Goal: Ask a question: Seek information or help from site administrators or community

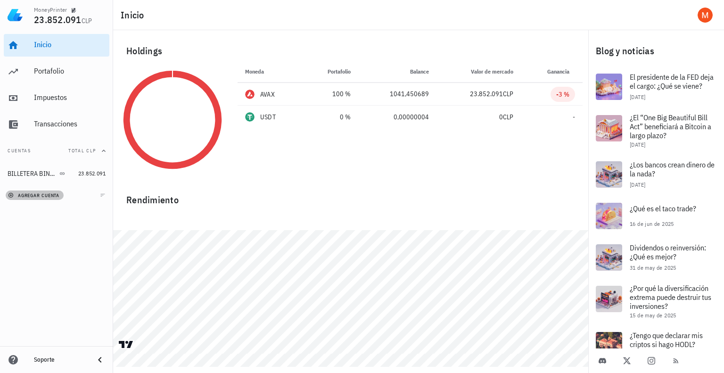
click at [41, 197] on span "agregar cuenta" at bounding box center [34, 195] width 49 height 6
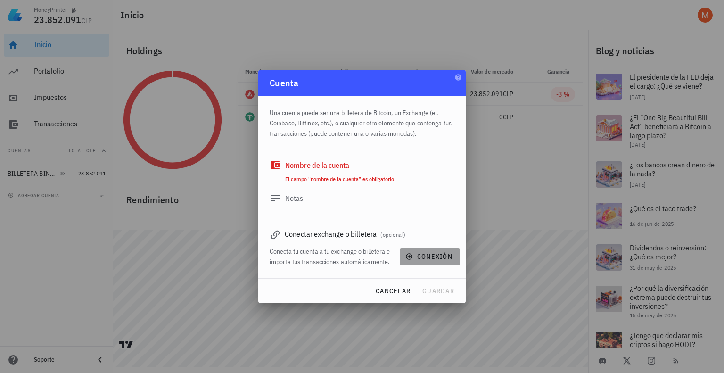
click at [422, 255] on span "conexión" at bounding box center [429, 256] width 45 height 8
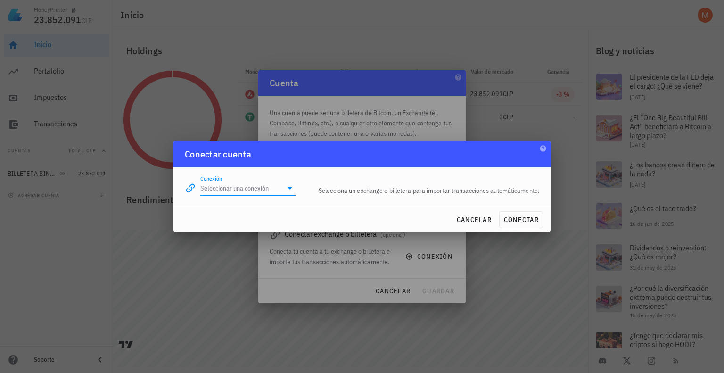
click at [256, 184] on input "Conexión" at bounding box center [241, 188] width 82 height 15
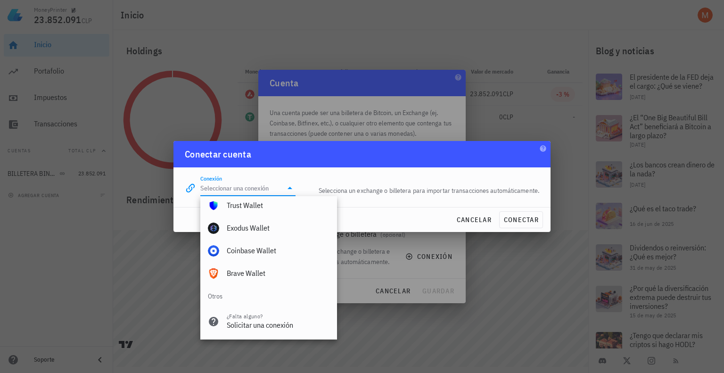
scroll to position [661, 0]
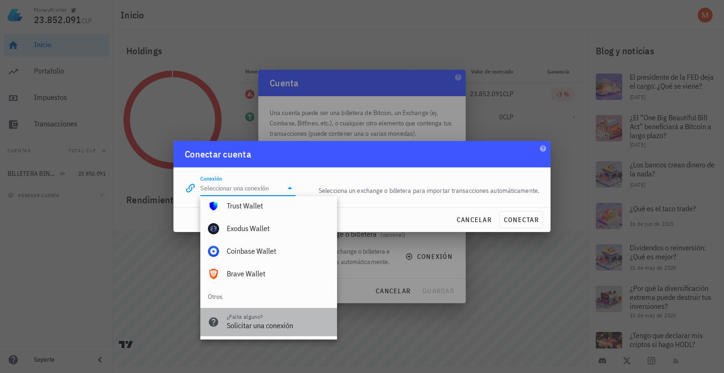
click at [273, 322] on div "Solicitar una conexión" at bounding box center [278, 325] width 103 height 9
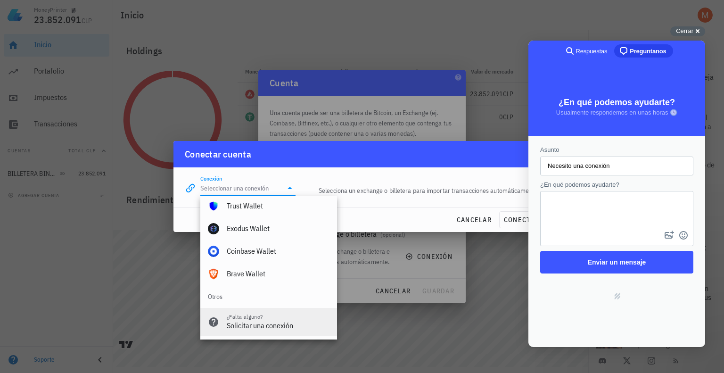
scroll to position [0, 0]
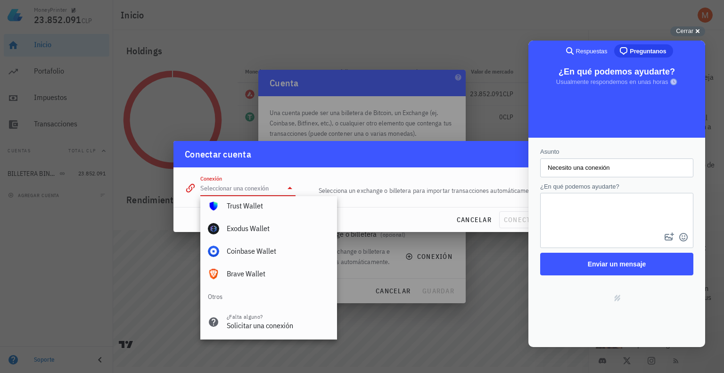
click at [585, 216] on textarea "¿En qué podemos ayudarte?" at bounding box center [616, 212] width 151 height 37
type textarea "LedgerLive"
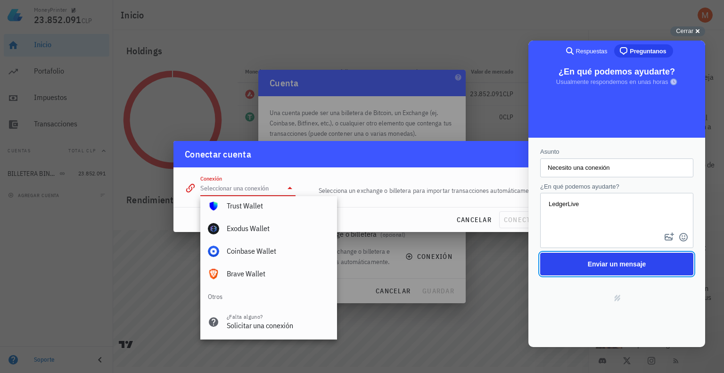
click at [630, 267] on span "Enviar un mensaje" at bounding box center [617, 264] width 58 height 8
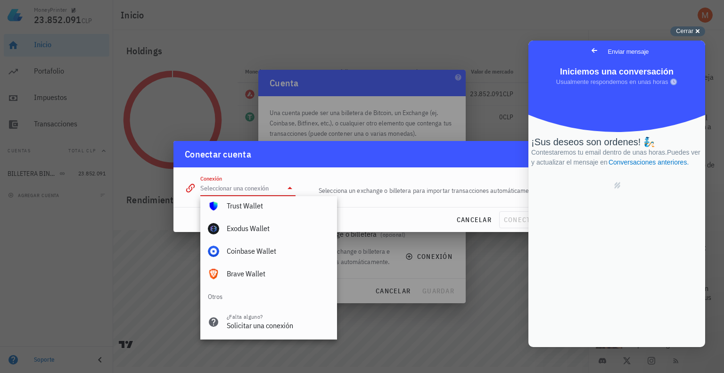
click at [695, 33] on div "Cerrar cross-small" at bounding box center [687, 31] width 35 height 10
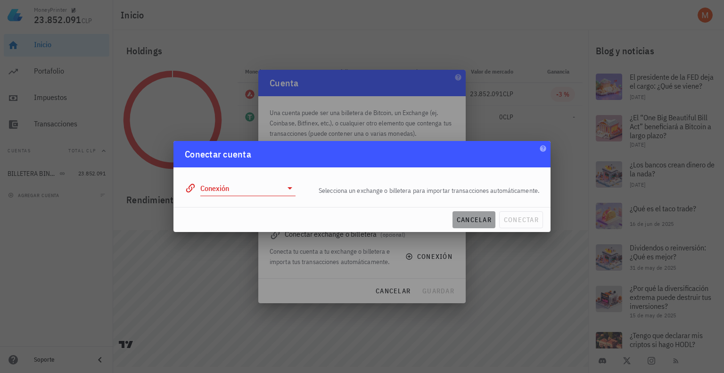
click at [479, 219] on span "cancelar" at bounding box center [473, 219] width 35 height 8
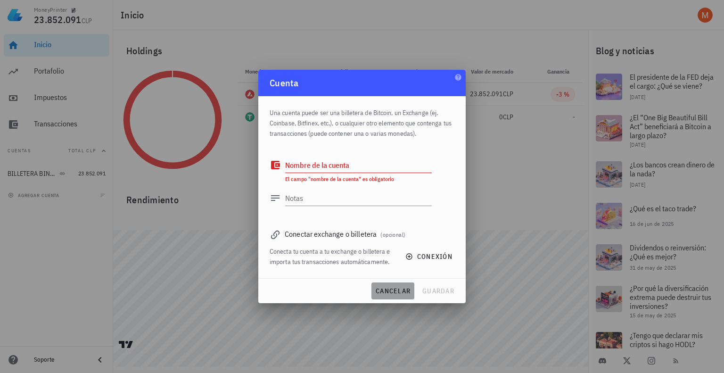
click at [395, 295] on span "cancelar" at bounding box center [392, 291] width 35 height 8
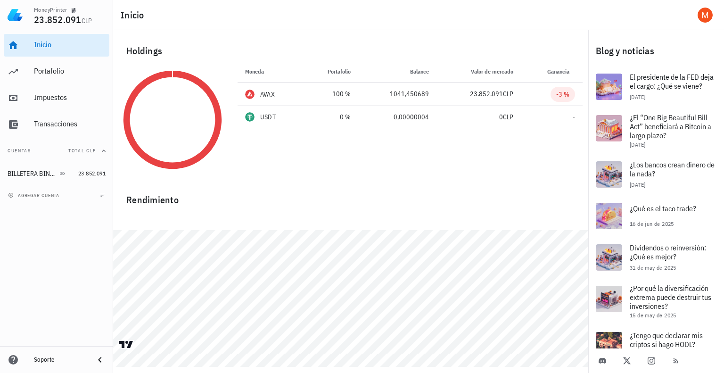
click at [50, 84] on div "Inicio [GEOGRAPHIC_DATA] Impuestos [GEOGRAPHIC_DATA]" at bounding box center [57, 84] width 106 height 109
click at [33, 71] on link "Portafolio" at bounding box center [57, 71] width 106 height 23
